Goal: Task Accomplishment & Management: Manage account settings

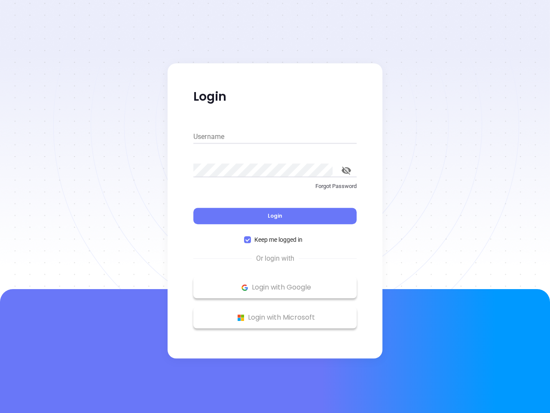
click at [275, 206] on div "Login" at bounding box center [274, 210] width 163 height 27
click at [275, 137] on input "Username" at bounding box center [274, 137] width 163 height 14
click at [347, 170] on icon "toggle password visibility" at bounding box center [346, 170] width 9 height 8
click at [275, 216] on span "Login" at bounding box center [275, 215] width 15 height 7
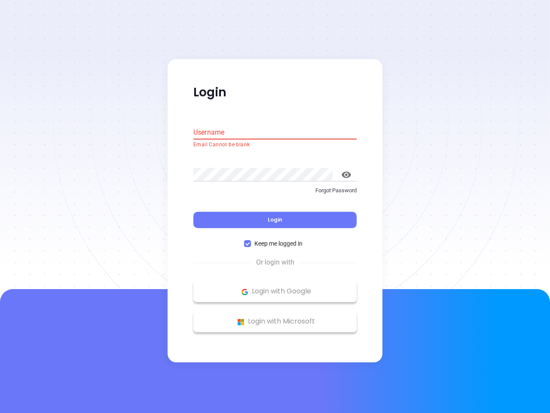
click at [275, 239] on span "Keep me logged in" at bounding box center [278, 243] width 55 height 9
click at [251, 240] on input "Keep me logged in" at bounding box center [247, 243] width 7 height 7
checkbox input "false"
click at [275, 287] on p "Login with Google" at bounding box center [275, 291] width 155 height 13
click at [275, 317] on p "Login with Microsoft" at bounding box center [275, 321] width 155 height 13
